Goal: Check status: Check status

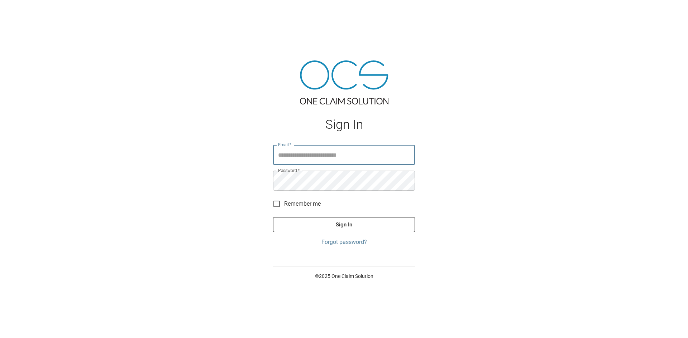
type input "**********"
click at [348, 223] on button "Sign In" at bounding box center [344, 224] width 142 height 15
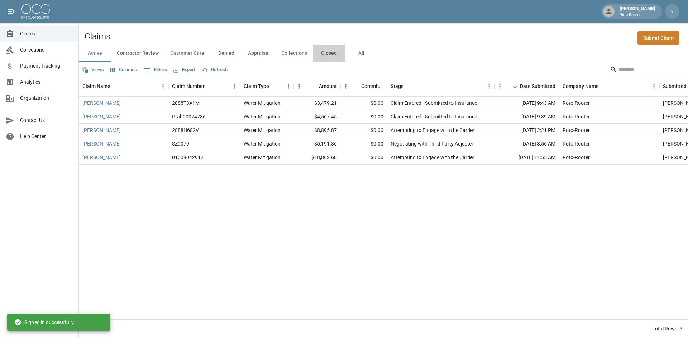
click at [321, 53] on button "Closed" at bounding box center [329, 53] width 32 height 17
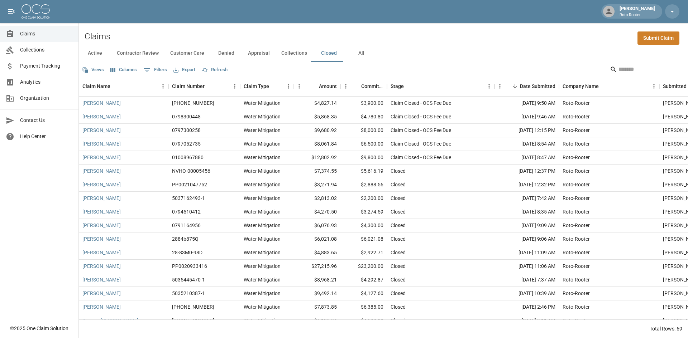
click at [256, 53] on button "Appraisal" at bounding box center [258, 53] width 33 height 17
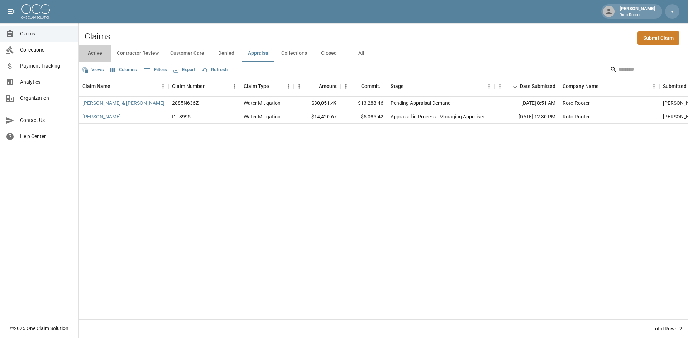
click at [89, 53] on button "Active" at bounding box center [95, 53] width 32 height 17
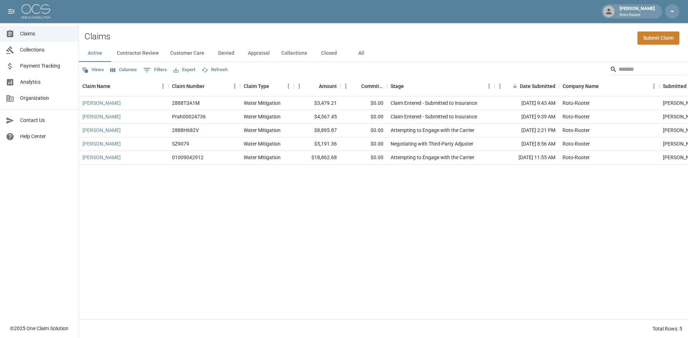
click at [333, 54] on button "Closed" at bounding box center [329, 53] width 32 height 17
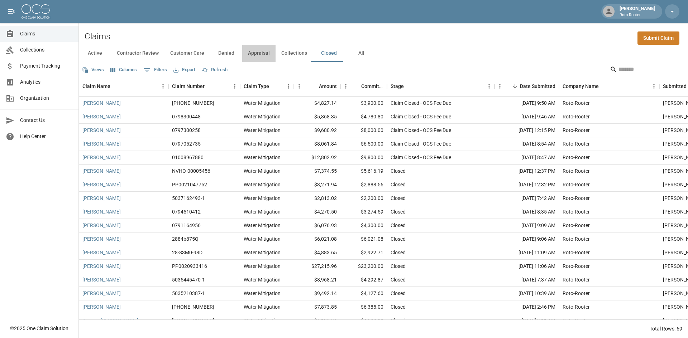
click at [261, 56] on button "Appraisal" at bounding box center [258, 53] width 33 height 17
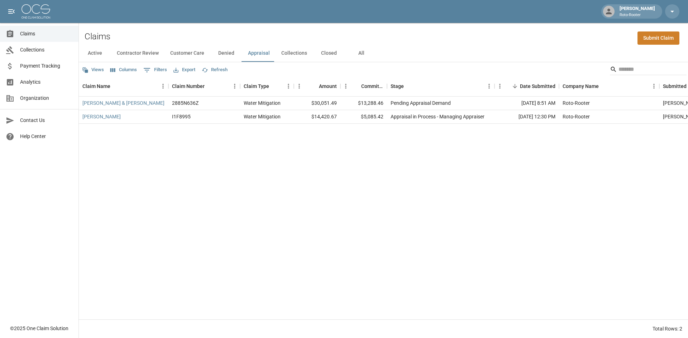
click at [327, 56] on button "Closed" at bounding box center [329, 53] width 32 height 17
